Goal: Contribute content

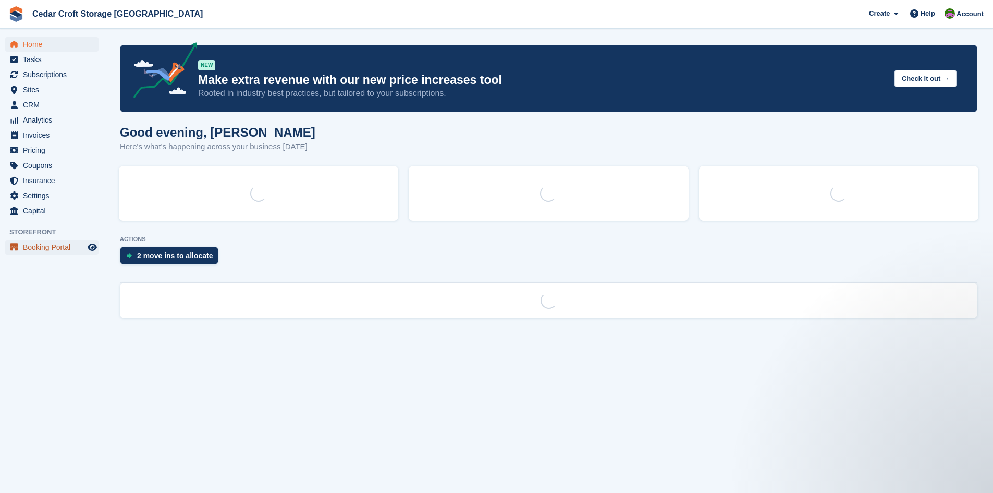
click at [34, 249] on span "Booking Portal" at bounding box center [54, 247] width 63 height 15
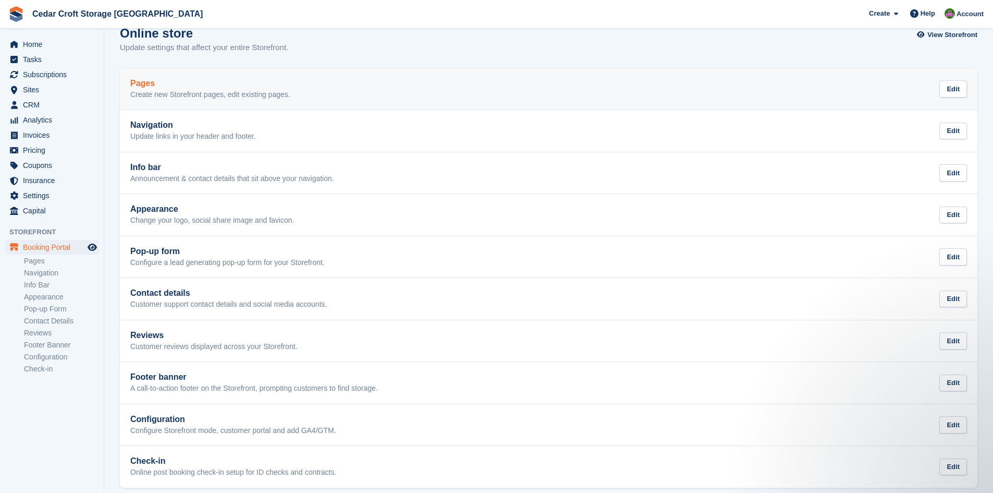
scroll to position [29, 0]
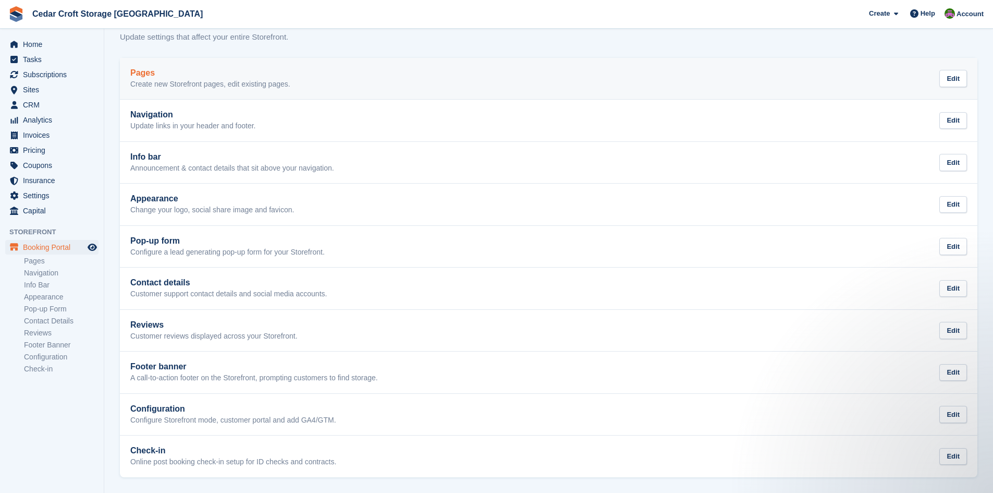
click at [145, 76] on h2 "Pages" at bounding box center [210, 72] width 160 height 9
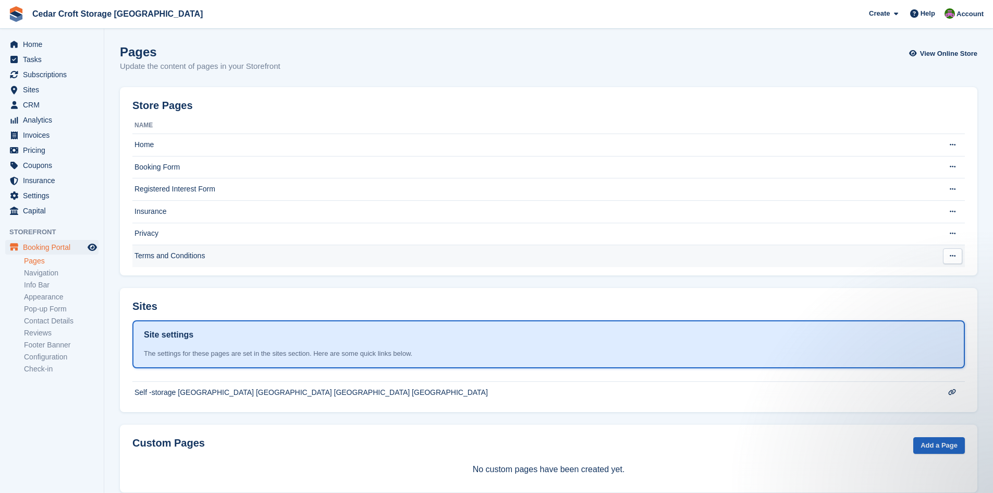
click at [185, 254] on td "Terms and Conditions" at bounding box center [527, 256] width 791 height 22
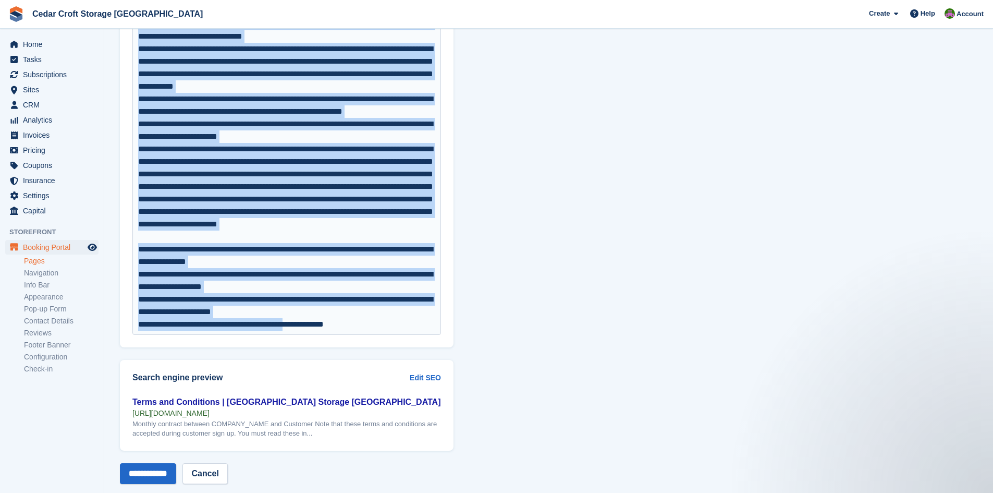
scroll to position [5492, 0]
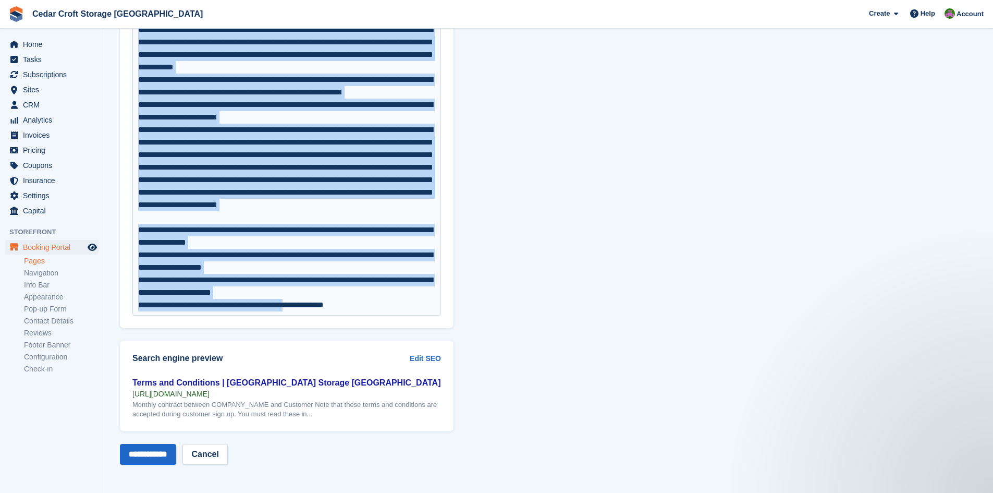
drag, startPoint x: 139, startPoint y: 95, endPoint x: 315, endPoint y: 475, distance: 418.3
type trix-editor "**********"
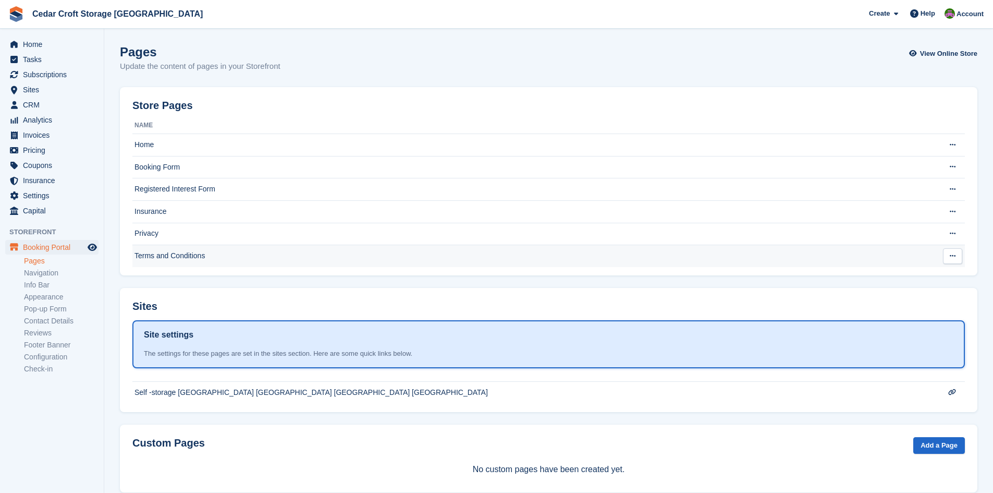
click at [168, 255] on td "Terms and Conditions" at bounding box center [527, 256] width 791 height 22
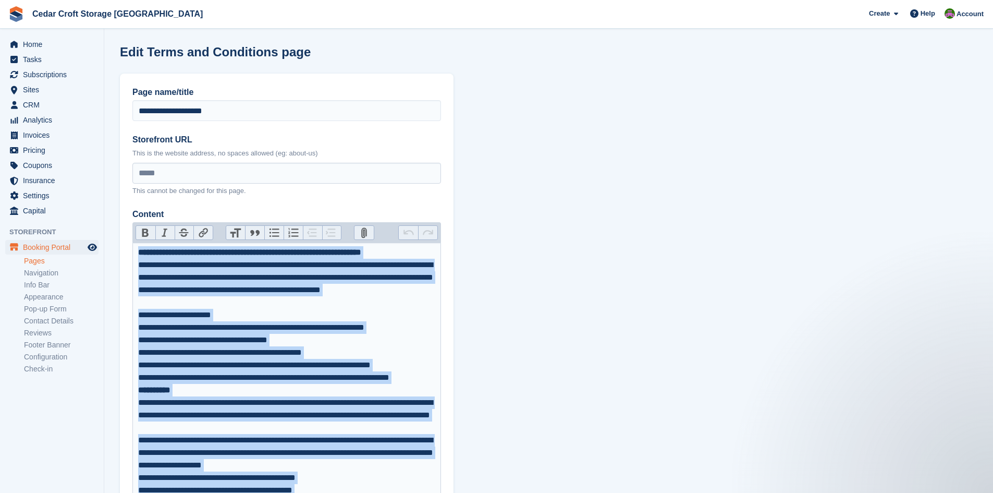
drag, startPoint x: 380, startPoint y: 304, endPoint x: 140, endPoint y: 25, distance: 368.3
copy trix-editor "**********"
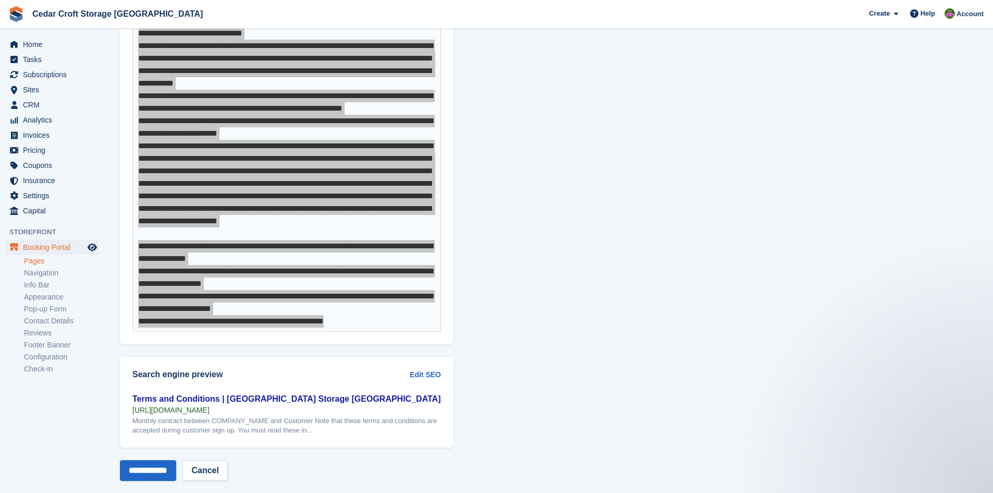
scroll to position [5476, 0]
